Goal: Information Seeking & Learning: Find specific fact

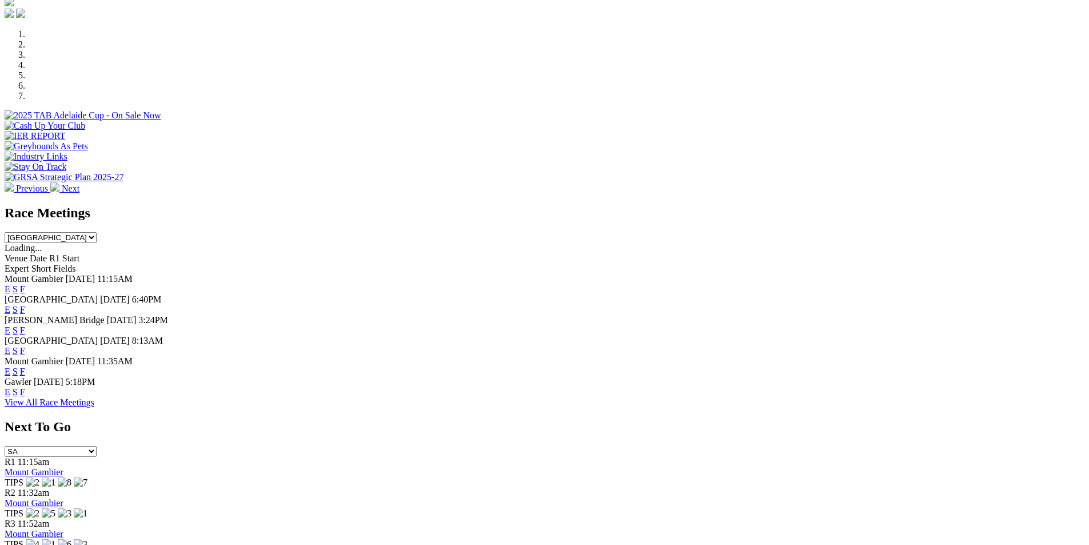
scroll to position [343, 0]
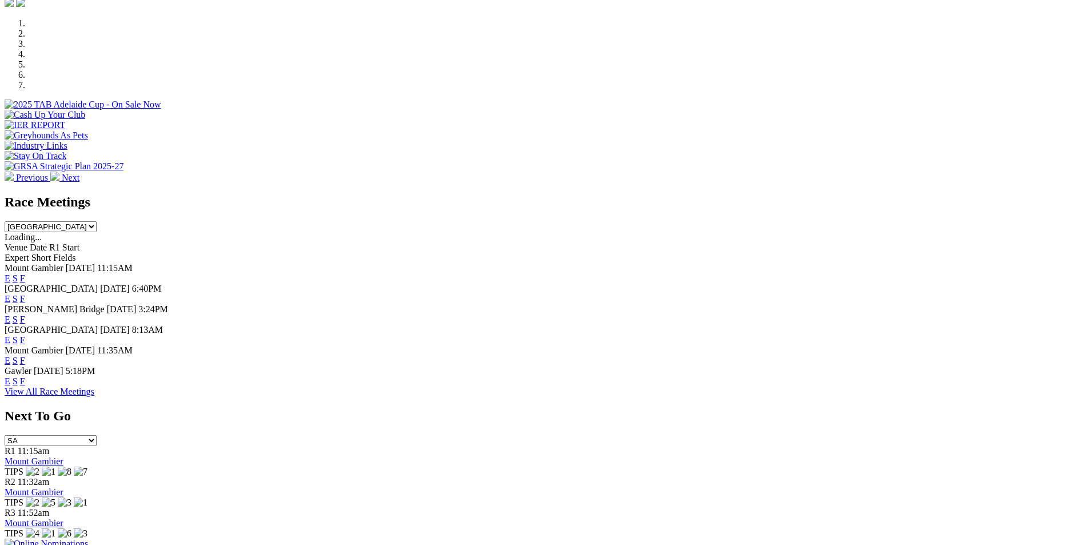
click at [97, 221] on select "South Australia New South Wales Northern Territory Queensland Tasmania Victoria…" at bounding box center [51, 226] width 92 height 11
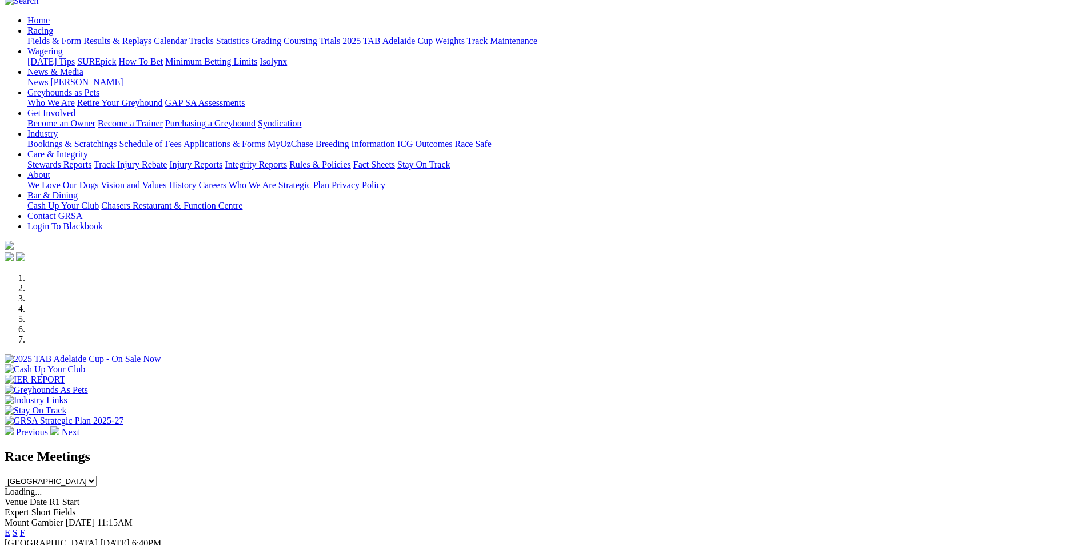
scroll to position [0, 0]
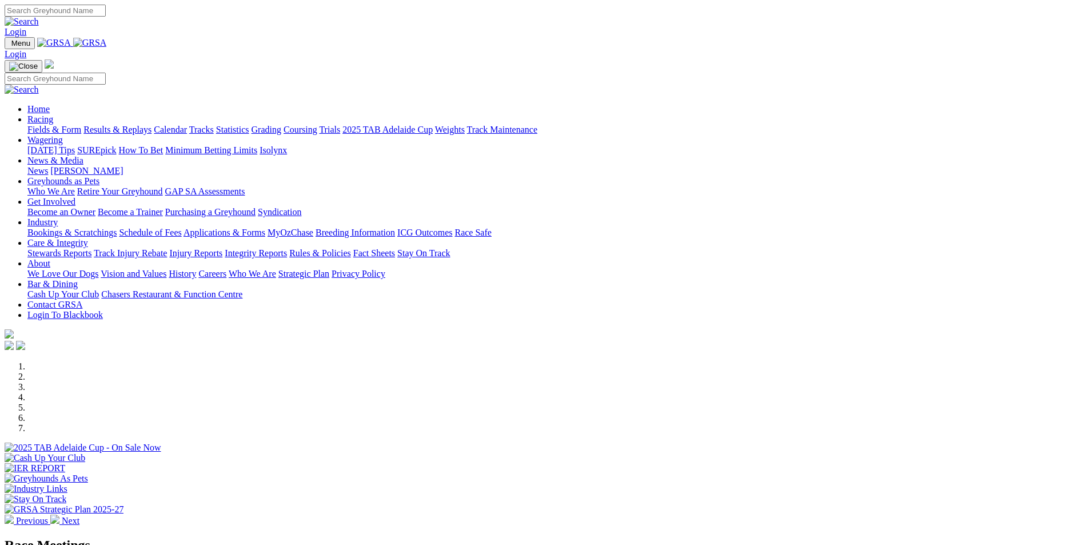
click at [53, 114] on link "Racing" at bounding box center [40, 119] width 26 height 10
click at [151, 125] on link "Results & Replays" at bounding box center [117, 130] width 68 height 10
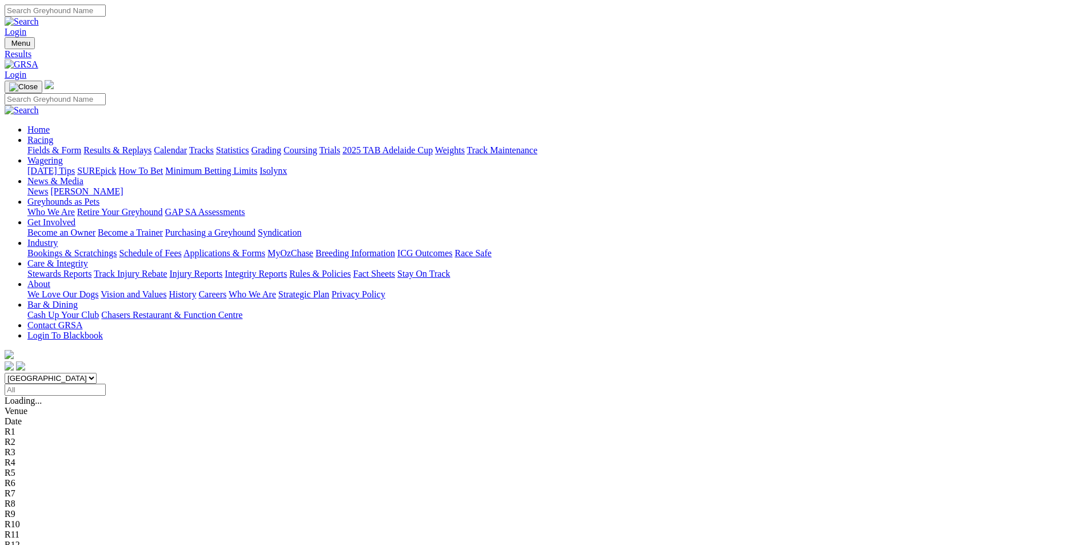
click at [97, 373] on select "South Australia New South Wales Northern Territory Queensland Tasmania Victoria…" at bounding box center [51, 378] width 92 height 11
select select "QLD"
click at [97, 373] on select "South Australia New South Wales Northern Territory Queensland Tasmania Victoria…" at bounding box center [51, 378] width 92 height 11
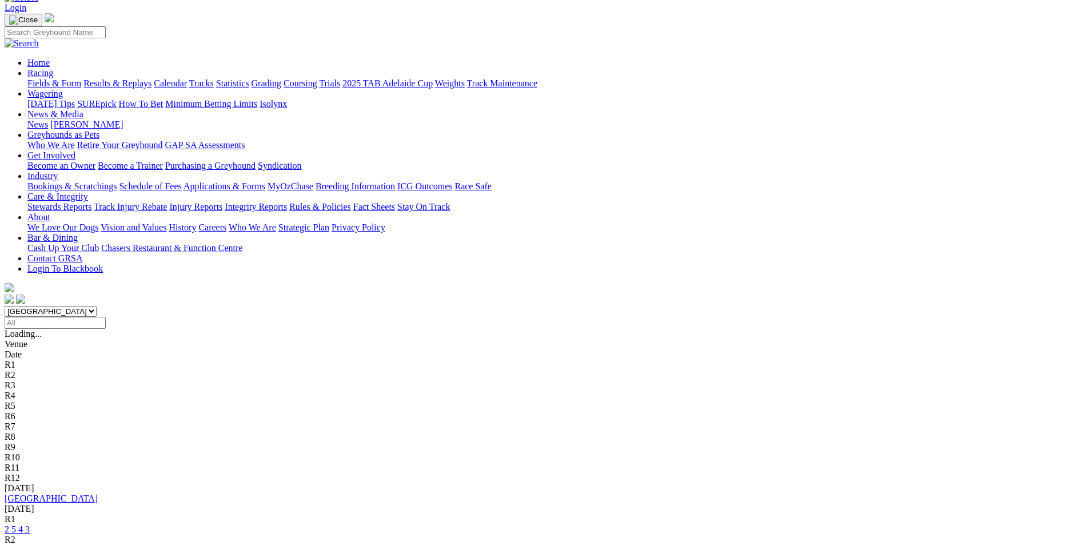
scroll to position [171, 0]
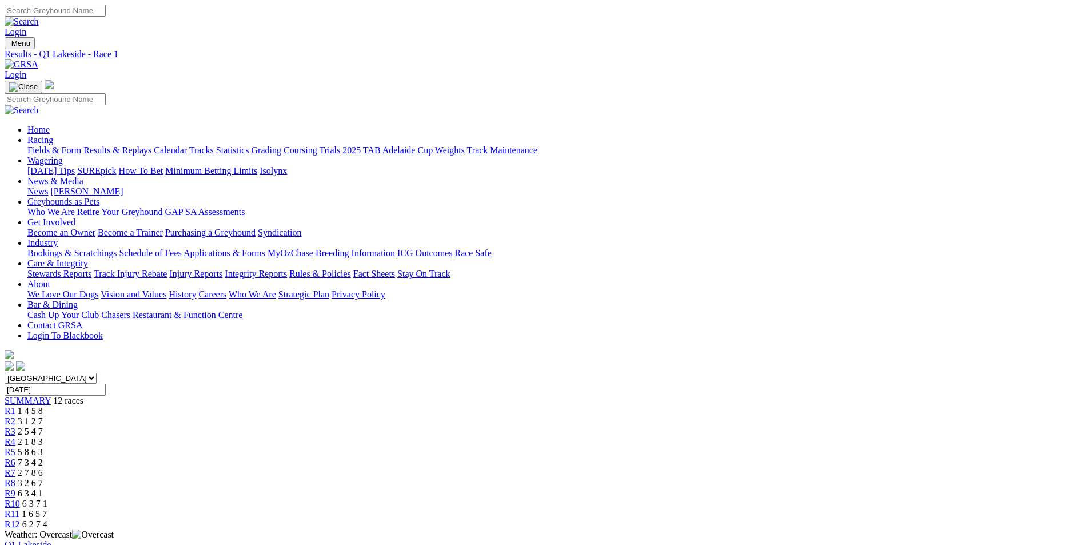
click at [875, 519] on div "R12 6 2 7 4" at bounding box center [545, 524] width 1080 height 10
click at [289, 406] on div "R1 1 4 5 8" at bounding box center [545, 411] width 1080 height 10
